Goal: Task Accomplishment & Management: Manage account settings

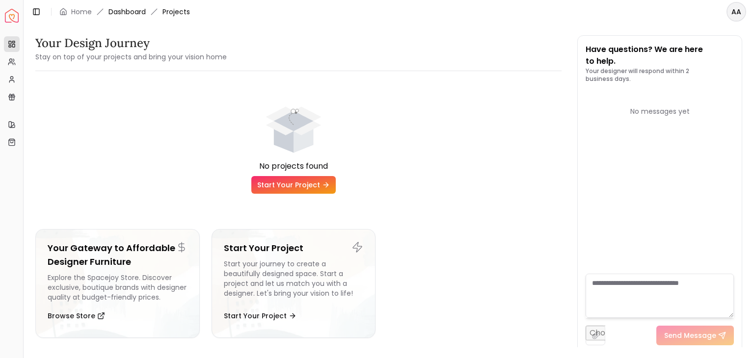
click at [129, 10] on link "Dashboard" at bounding box center [127, 12] width 37 height 10
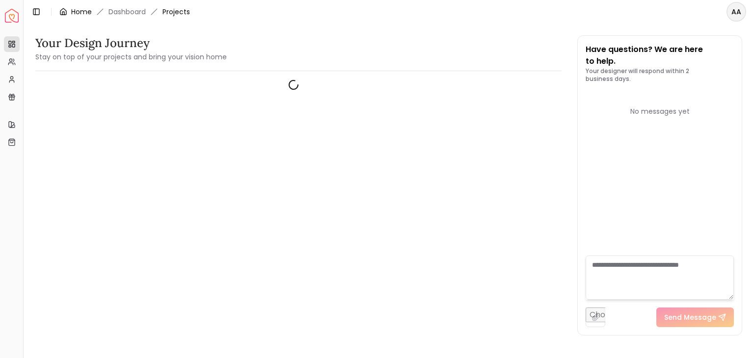
click at [76, 7] on link "Home" at bounding box center [81, 12] width 21 height 10
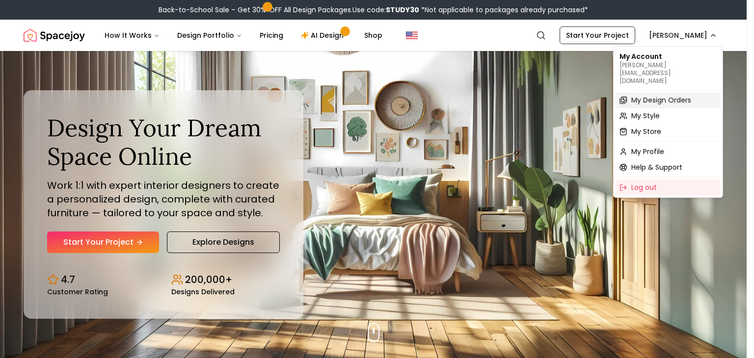
click at [672, 95] on span "My Design Orders" at bounding box center [661, 100] width 60 height 10
